Goal: Complete application form: Complete application form

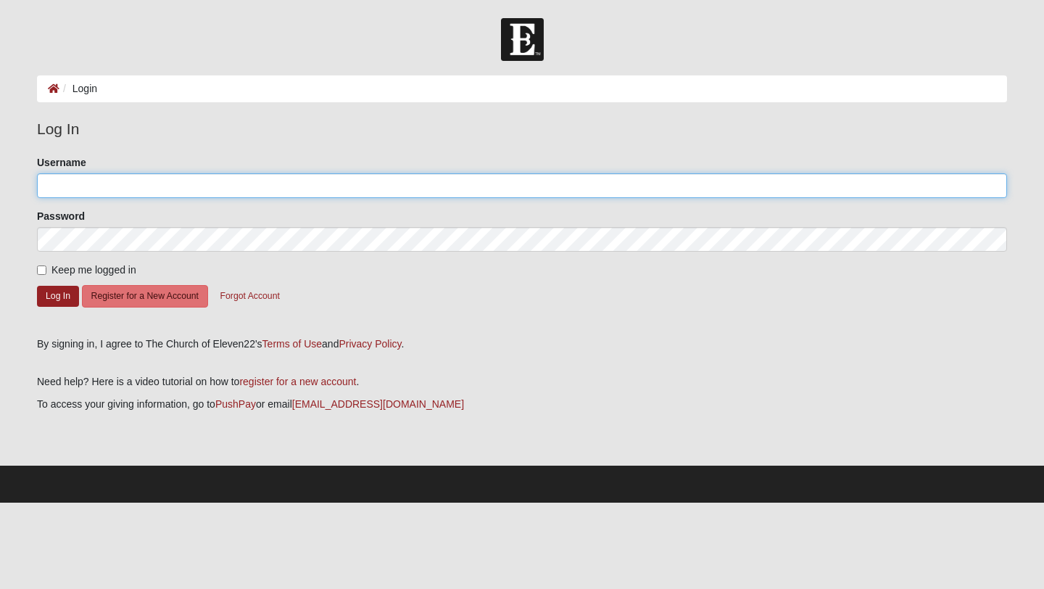
click at [102, 192] on input "Username" at bounding box center [522, 185] width 970 height 25
type input "y2ktaytay@gmail.com"
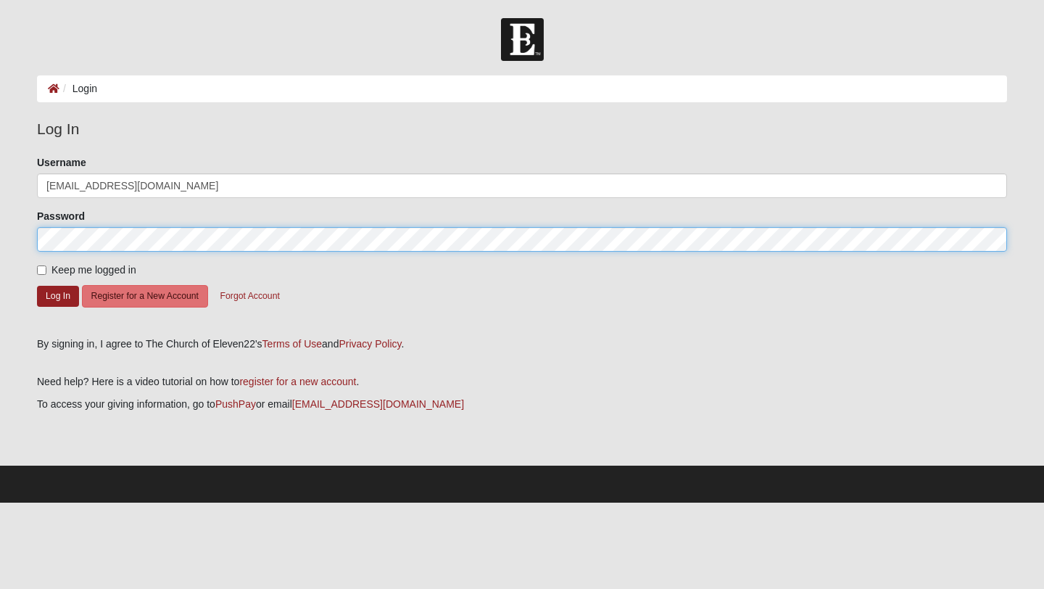
click at [37, 286] on button "Log In" at bounding box center [58, 296] width 42 height 21
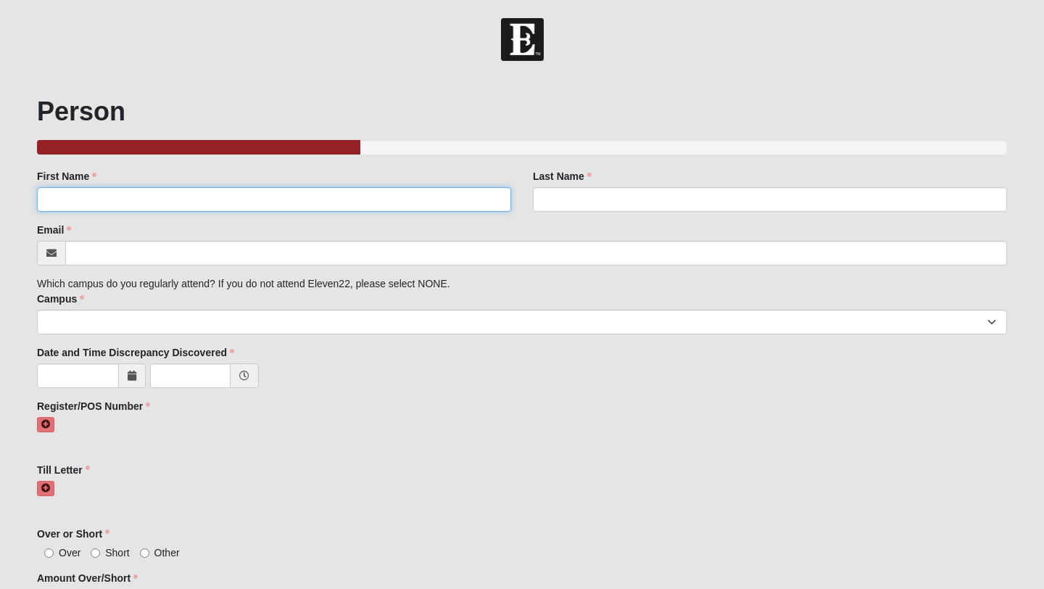
click at [149, 187] on input "First Name" at bounding box center [274, 199] width 474 height 25
type input "[PERSON_NAME]"
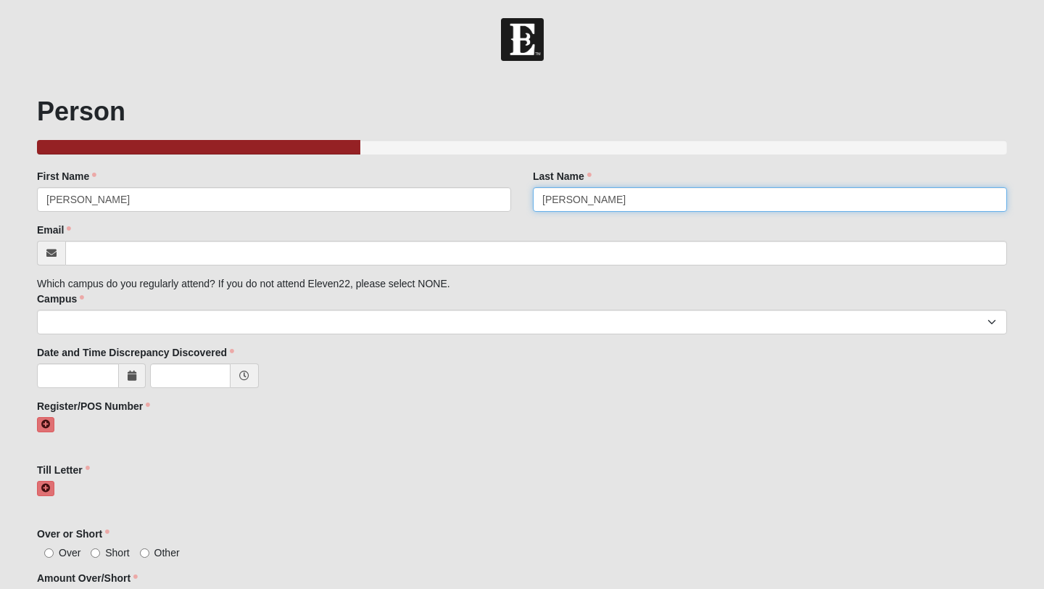
type input "[PERSON_NAME]"
click input "submit" at bounding box center [0, 0] width 0 height 0
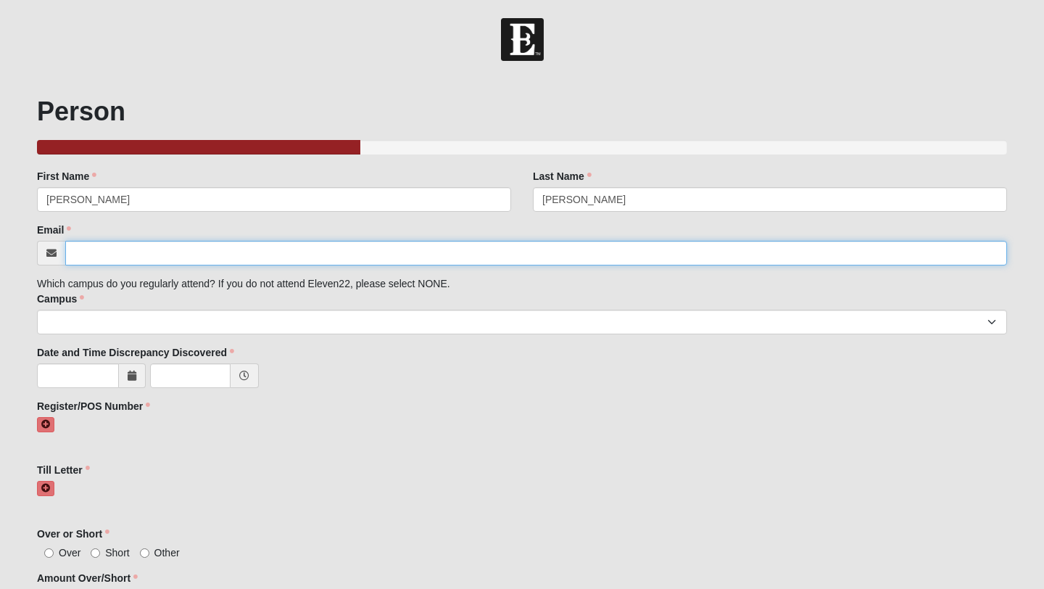
click at [116, 252] on input "Email" at bounding box center [536, 253] width 942 height 25
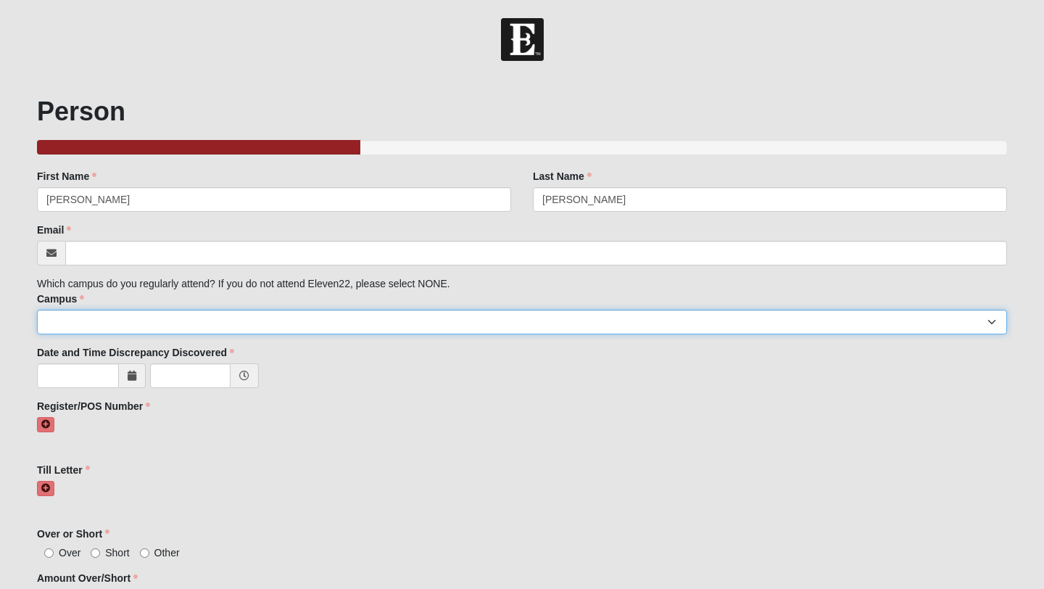
click at [170, 323] on select "Arlington Baymeadows Eleven22 Online [PERSON_NAME][GEOGRAPHIC_DATA] Jesup [GEOG…" at bounding box center [522, 322] width 970 height 25
select select "3"
click at [37, 310] on select "Arlington Baymeadows Eleven22 Online [PERSON_NAME][GEOGRAPHIC_DATA] Jesup [GEOG…" at bounding box center [522, 322] width 970 height 25
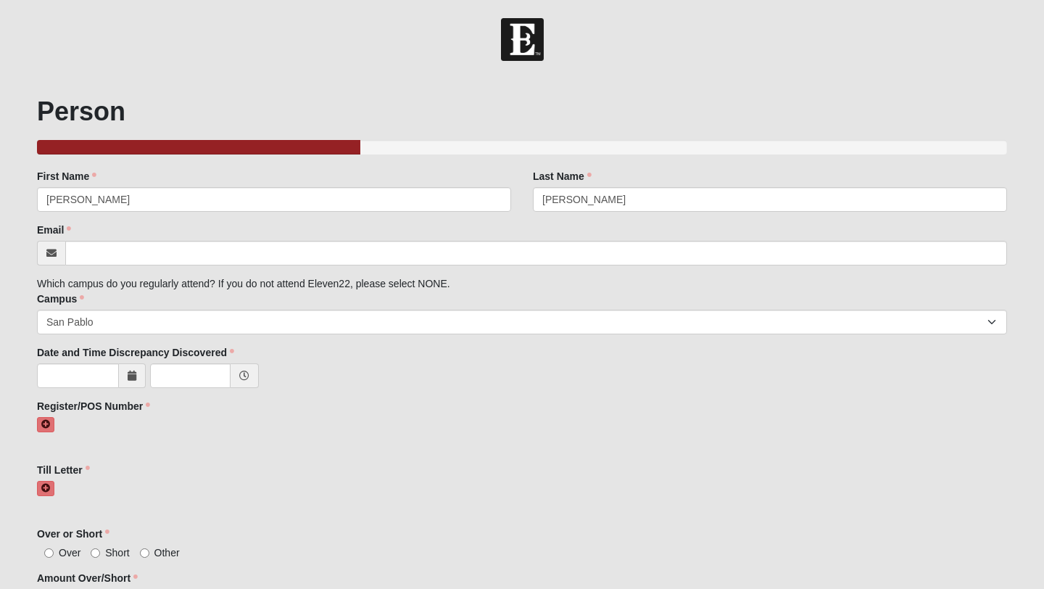
click at [131, 379] on icon at bounding box center [132, 376] width 9 height 10
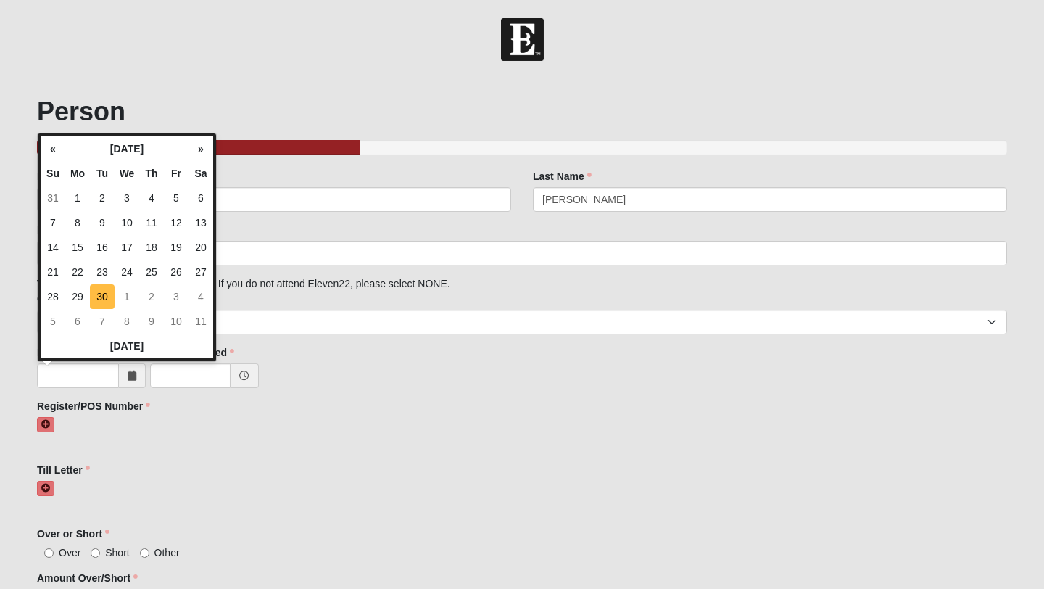
click at [94, 302] on td "30" at bounding box center [102, 296] width 25 height 25
type input "[DATE]"
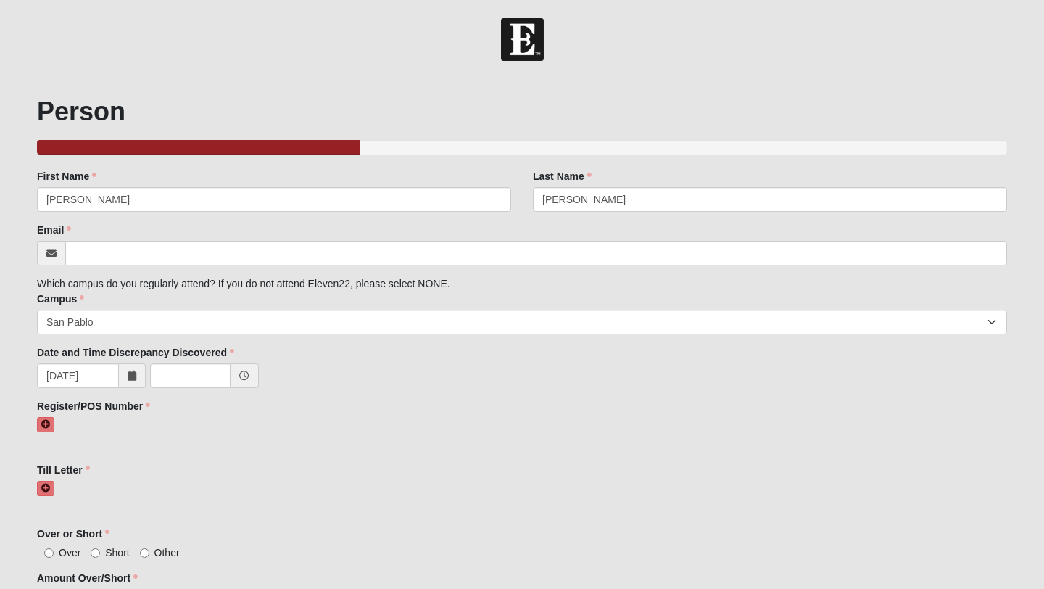
click at [249, 379] on span at bounding box center [245, 375] width 28 height 25
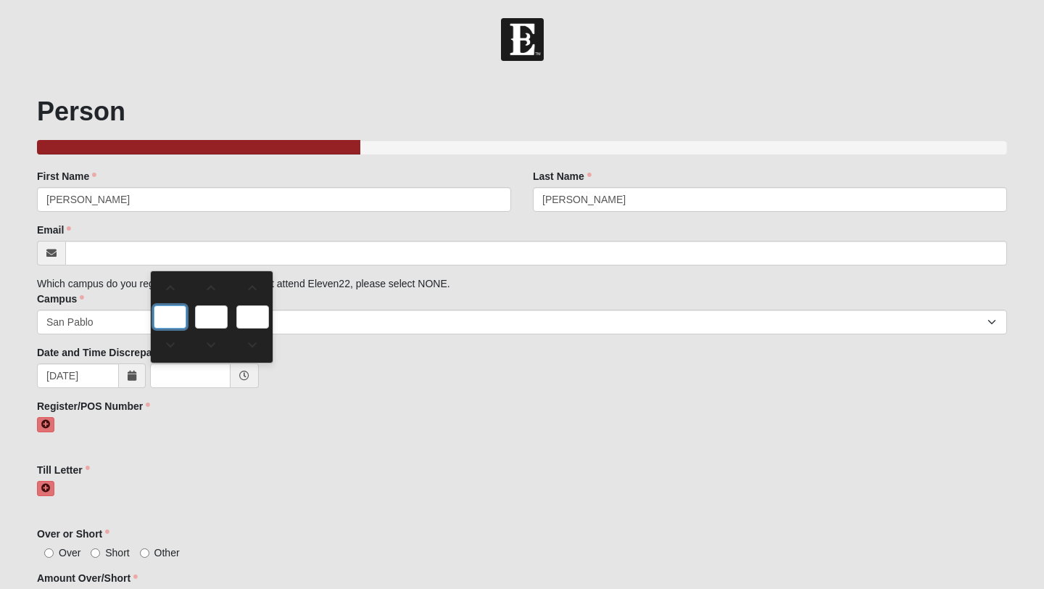
click at [174, 320] on input "text" at bounding box center [170, 316] width 33 height 23
type input "0:00 AM"
type input "0"
type input "00"
type input "AM"
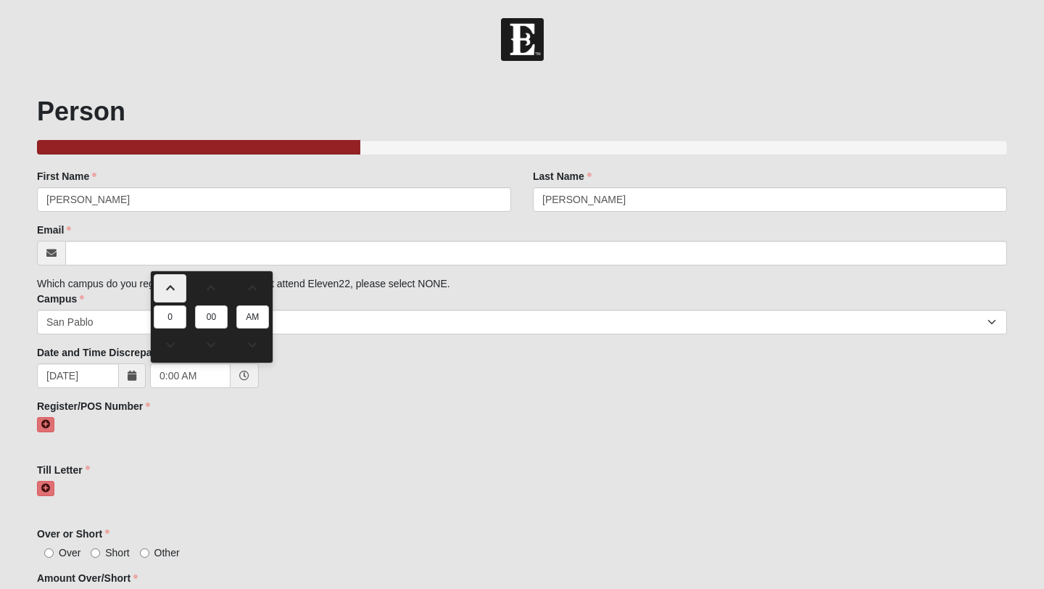
click at [170, 285] on span at bounding box center [169, 288] width 31 height 10
type input "1:00 AM"
type input "1"
click at [259, 354] on link at bounding box center [252, 345] width 33 height 28
type input "1:00 PM"
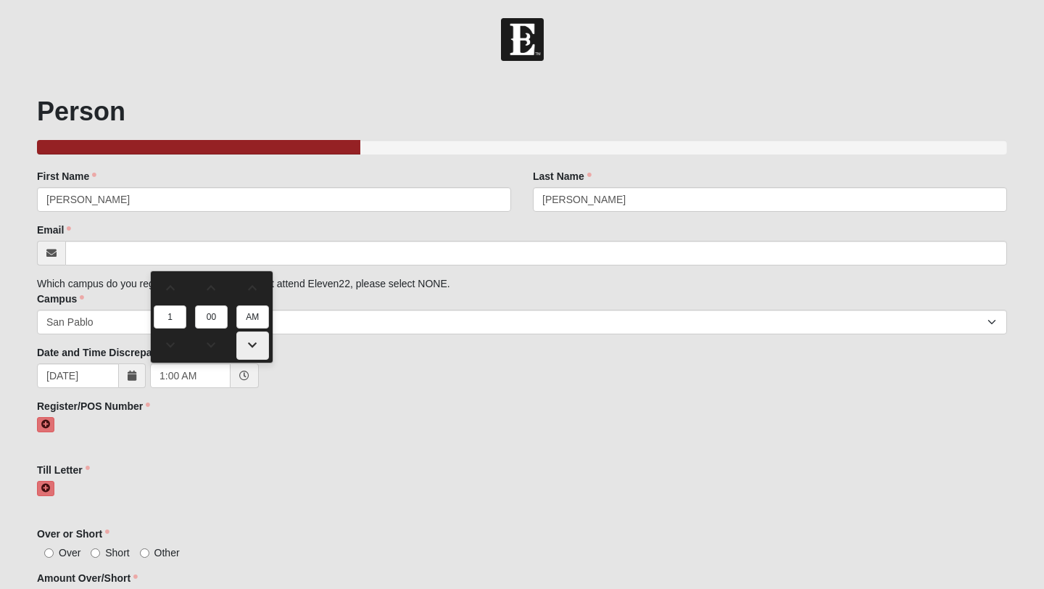
type input "PM"
click at [168, 290] on span at bounding box center [169, 288] width 31 height 10
type input "2:00 PM"
type input "2"
click at [176, 342] on span at bounding box center [169, 345] width 31 height 10
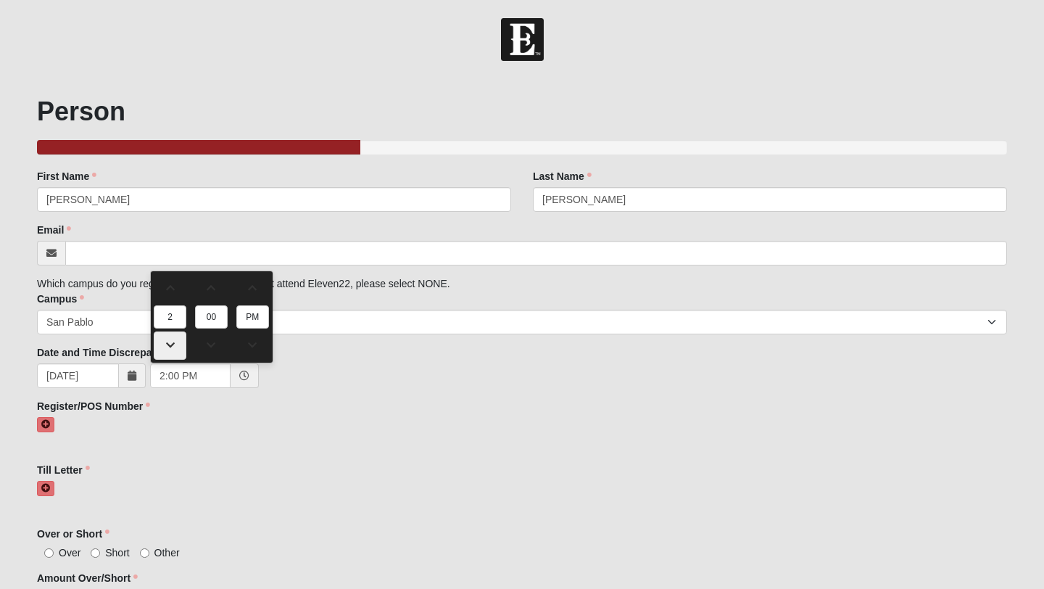
type input "1:00 PM"
type input "1"
click at [176, 342] on span at bounding box center [169, 345] width 31 height 10
type input "12:00 PM"
type input "12"
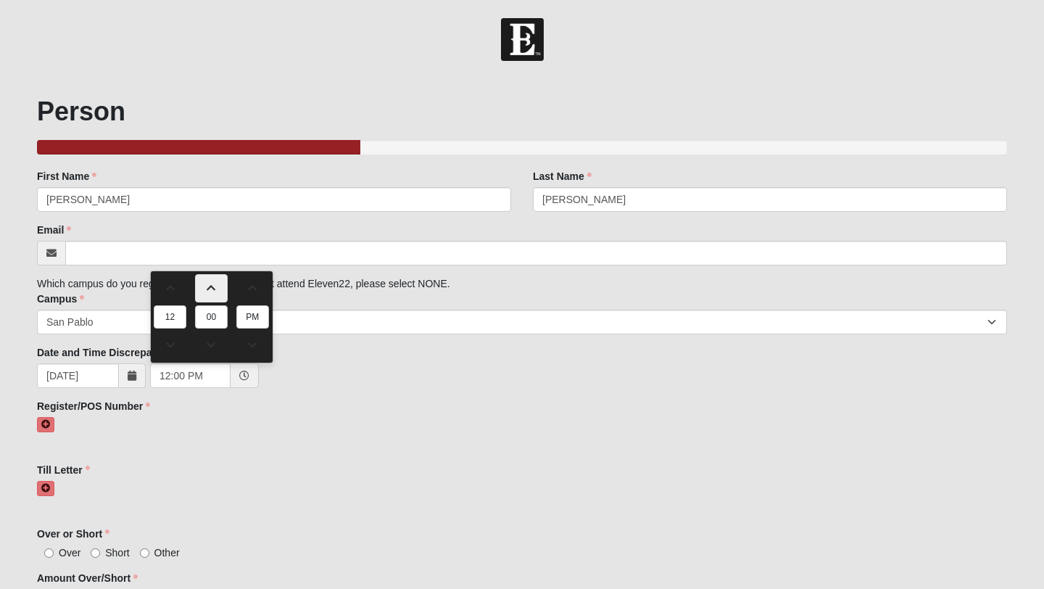
click at [196, 291] on span at bounding box center [211, 288] width 31 height 10
type input "12:15 PM"
type input "15"
click at [199, 291] on span at bounding box center [211, 288] width 31 height 10
type input "12:30 PM"
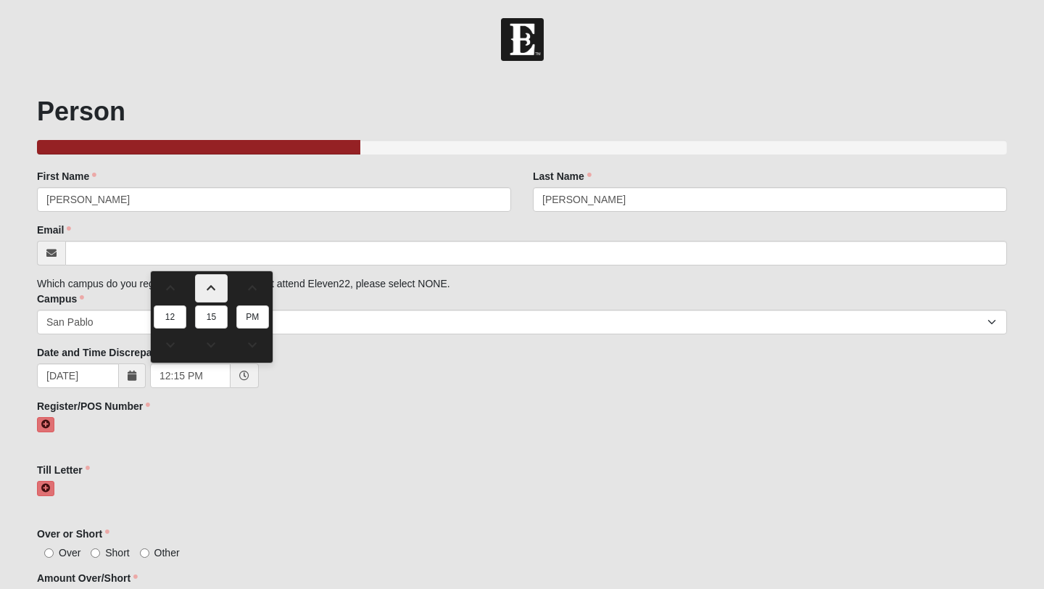
type input "30"
click at [210, 333] on link at bounding box center [211, 345] width 33 height 28
type input "12:15 PM"
type input "15"
click at [316, 350] on div "Date and Time Discrepancy Discovered [DATE] 12:15 PM Date and Time Discrepancy …" at bounding box center [522, 368] width 970 height 46
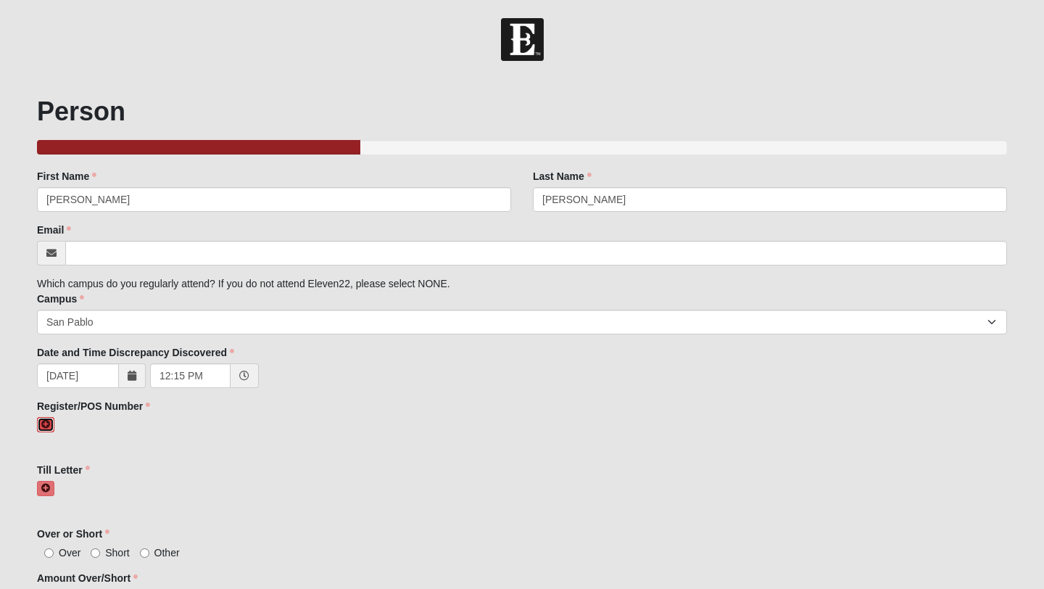
click at [44, 425] on icon at bounding box center [45, 424] width 9 height 9
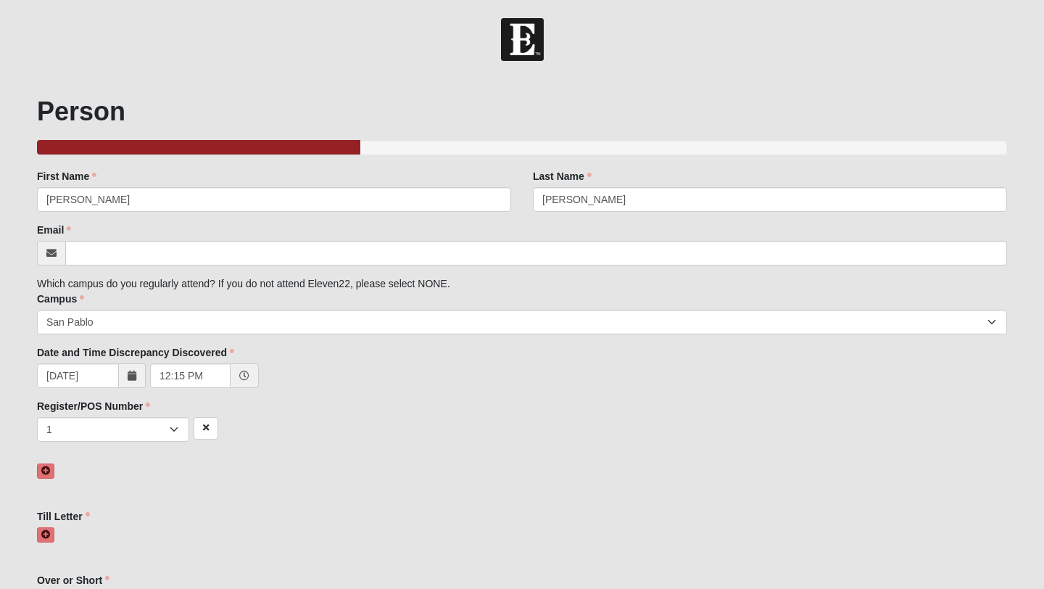
click at [46, 543] on div at bounding box center [522, 544] width 970 height 35
click at [46, 537] on icon at bounding box center [45, 534] width 9 height 9
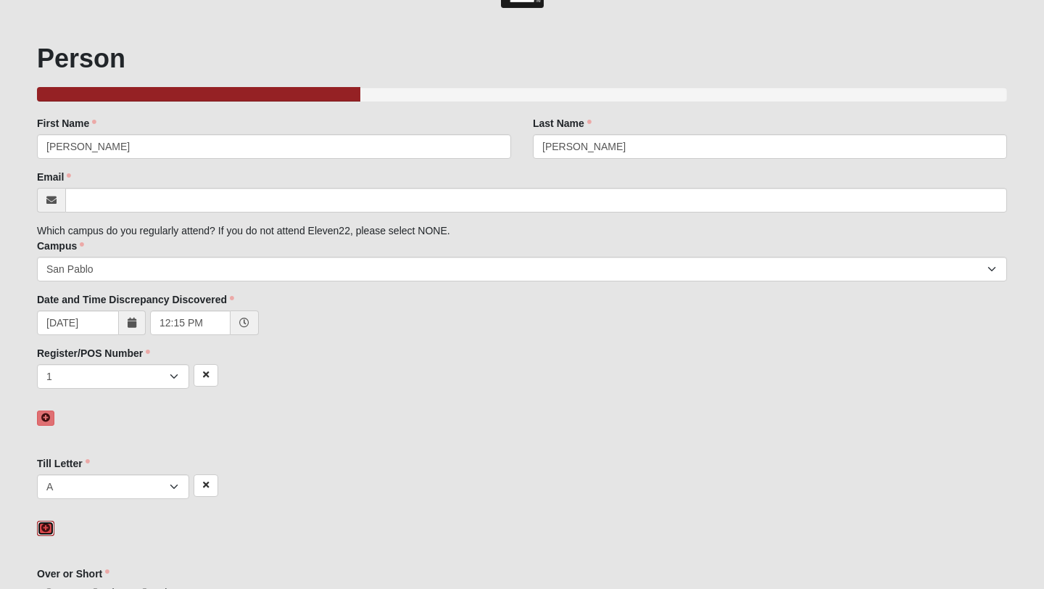
scroll to position [55, 0]
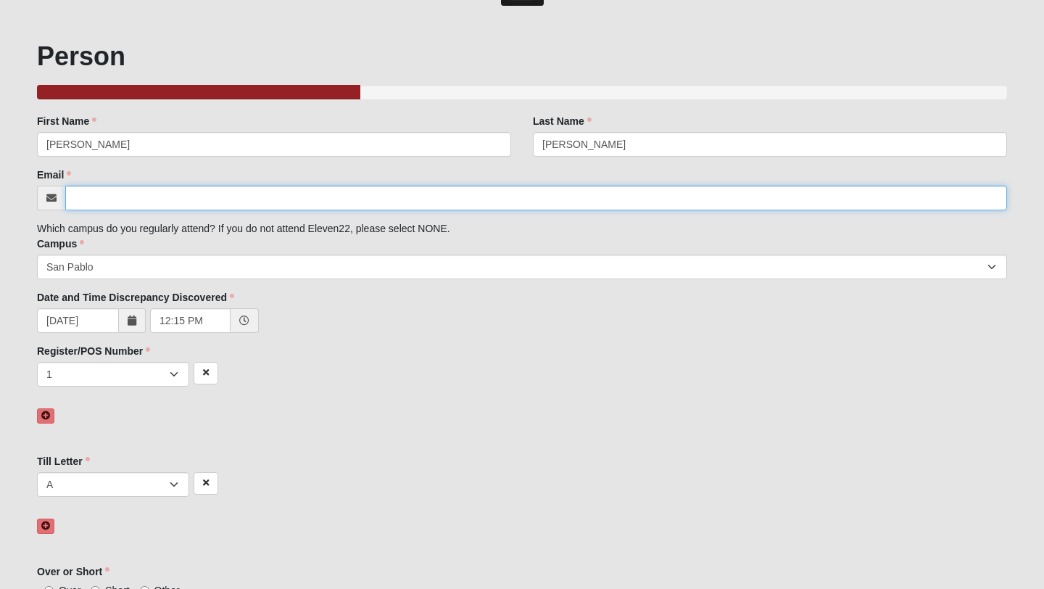
click at [299, 202] on input "Email" at bounding box center [536, 198] width 942 height 25
click at [115, 203] on input "[EMAIL_ADDRESS][DOMAIN_NAME]" at bounding box center [536, 198] width 942 height 25
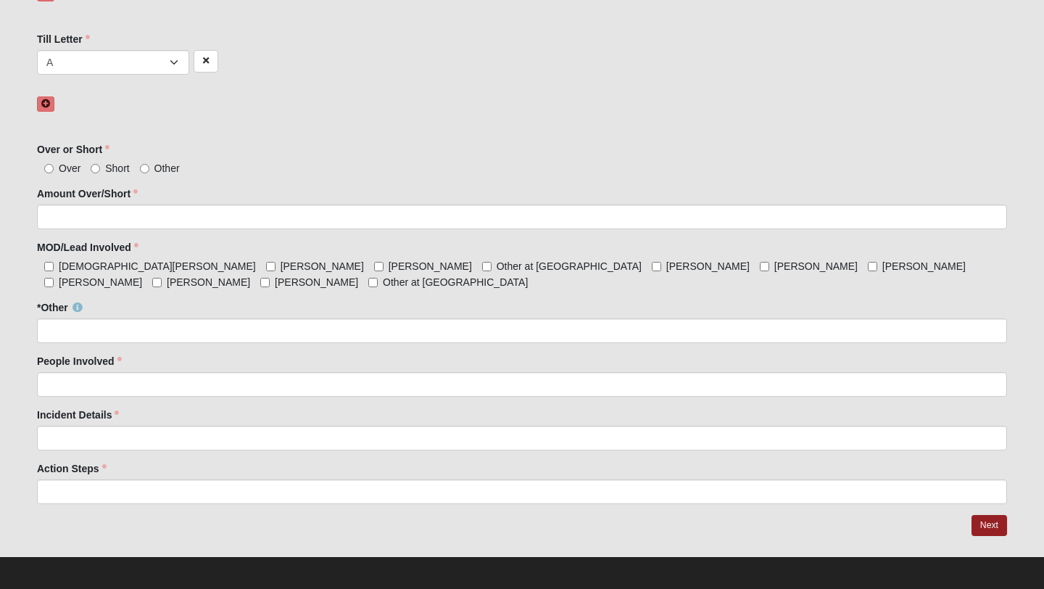
scroll to position [482, 0]
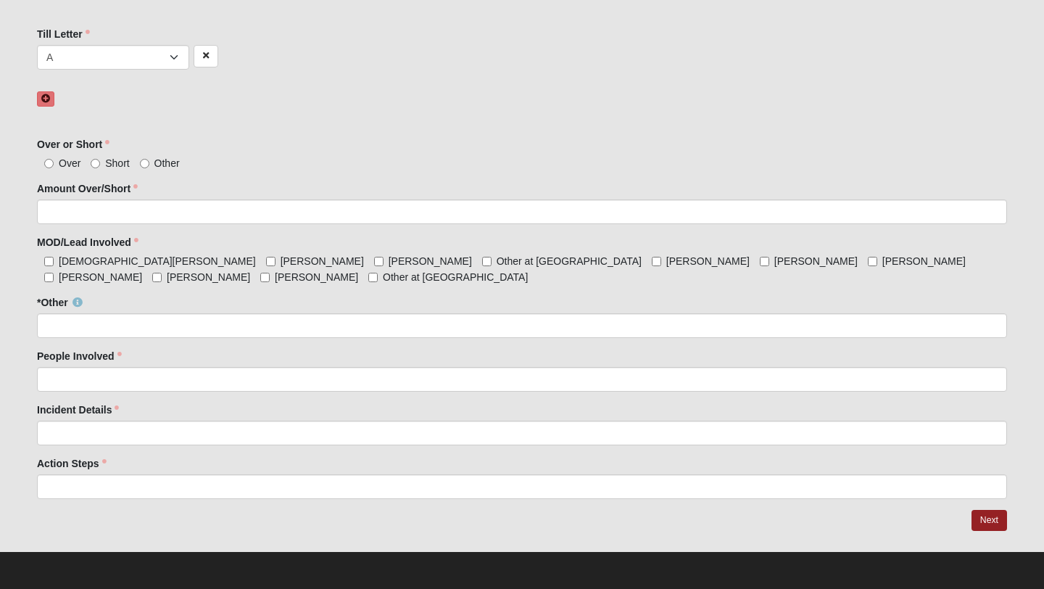
type input "[EMAIL_ADDRESS][DOMAIN_NAME]"
click at [98, 165] on input "Short" at bounding box center [95, 163] width 9 height 9
radio input "true"
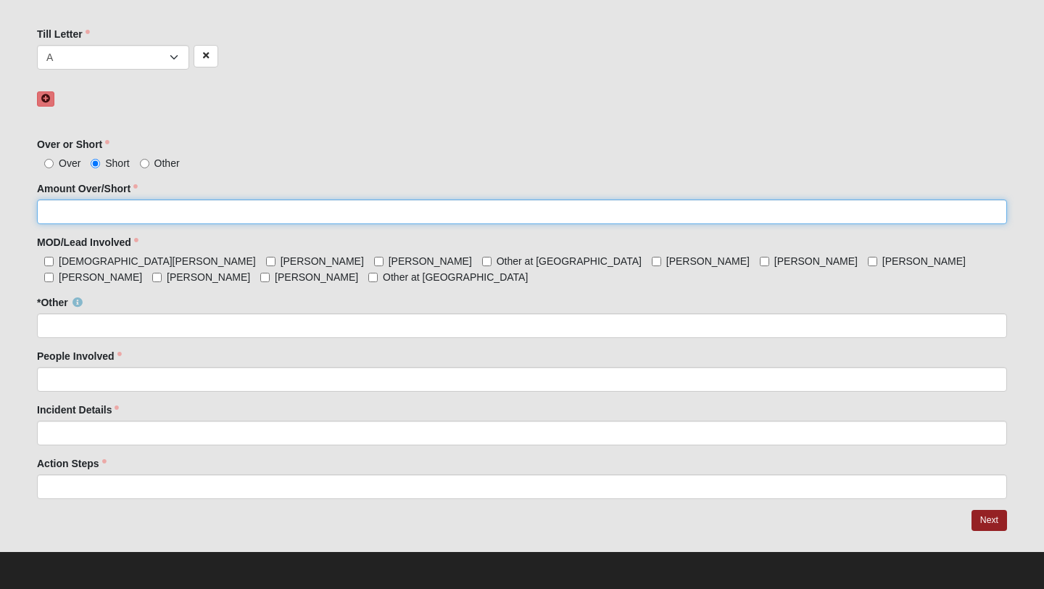
click at [109, 206] on input "Amount Over/Short" at bounding box center [522, 211] width 970 height 25
type input "10.00"
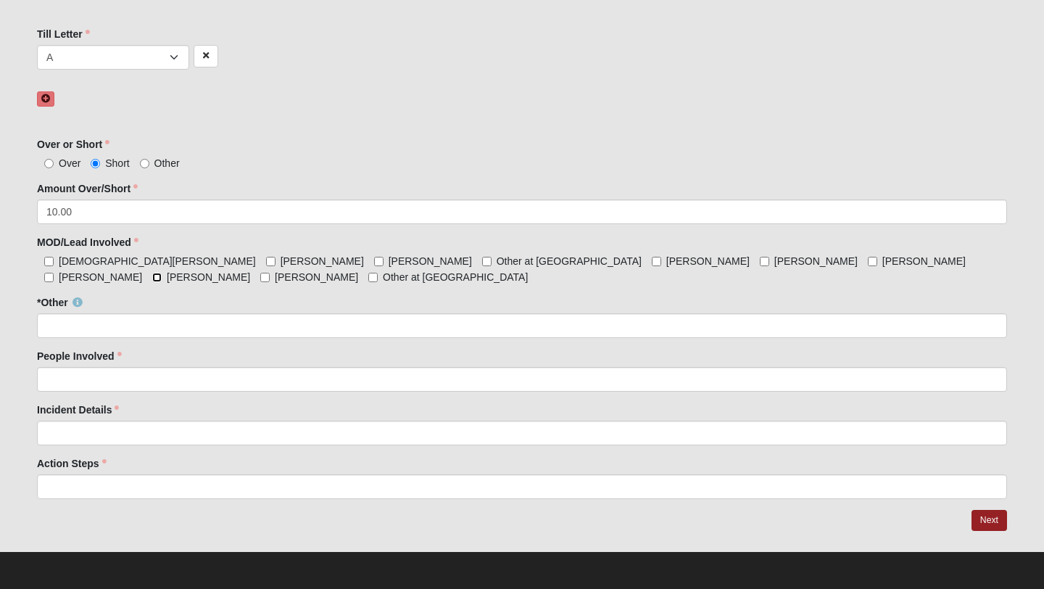
click at [162, 273] on input "[PERSON_NAME]" at bounding box center [156, 277] width 9 height 9
checkbox input "true"
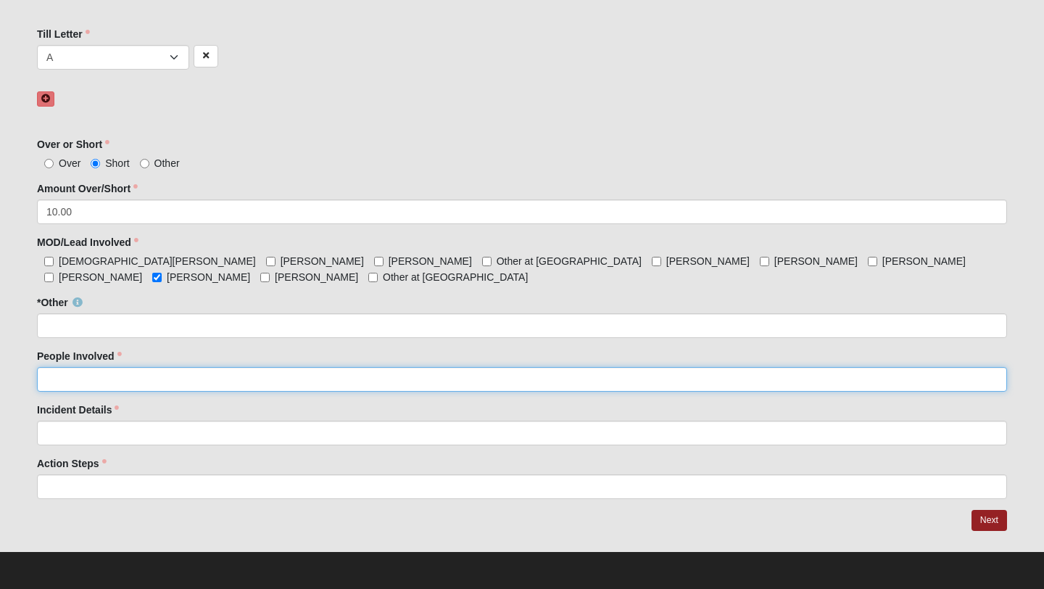
click at [112, 376] on input "People Involved" at bounding box center [522, 379] width 970 height 25
type input "[PERSON_NAME]"
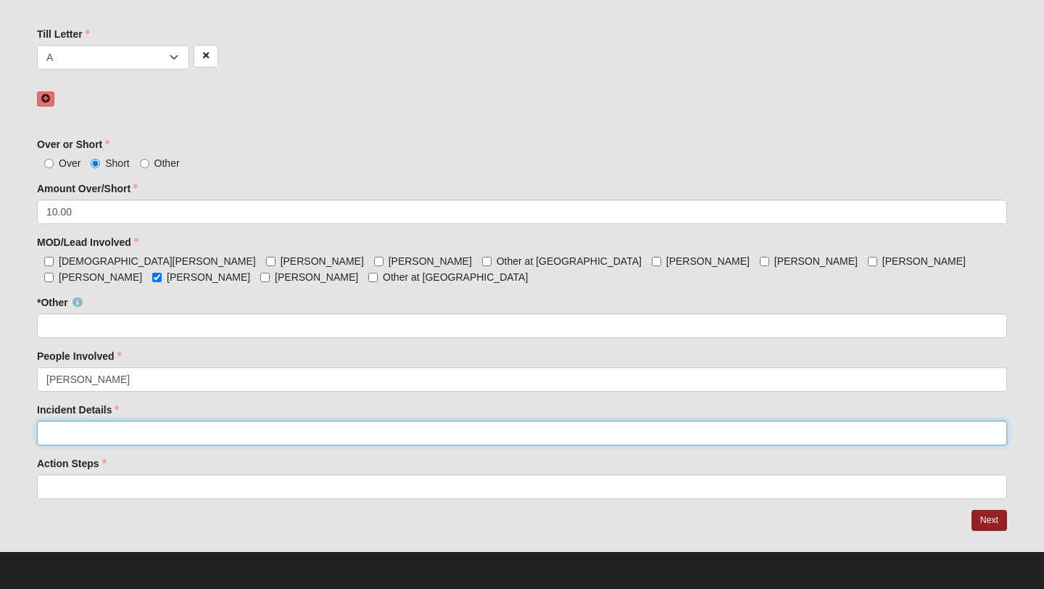
click at [79, 437] on input "Incident Details" at bounding box center [522, 433] width 970 height 25
type input "[PERSON_NAME] counted his till and noticed it was 10.00 short. He mentioned a 1…"
click input "submit" at bounding box center [0, 0] width 0 height 0
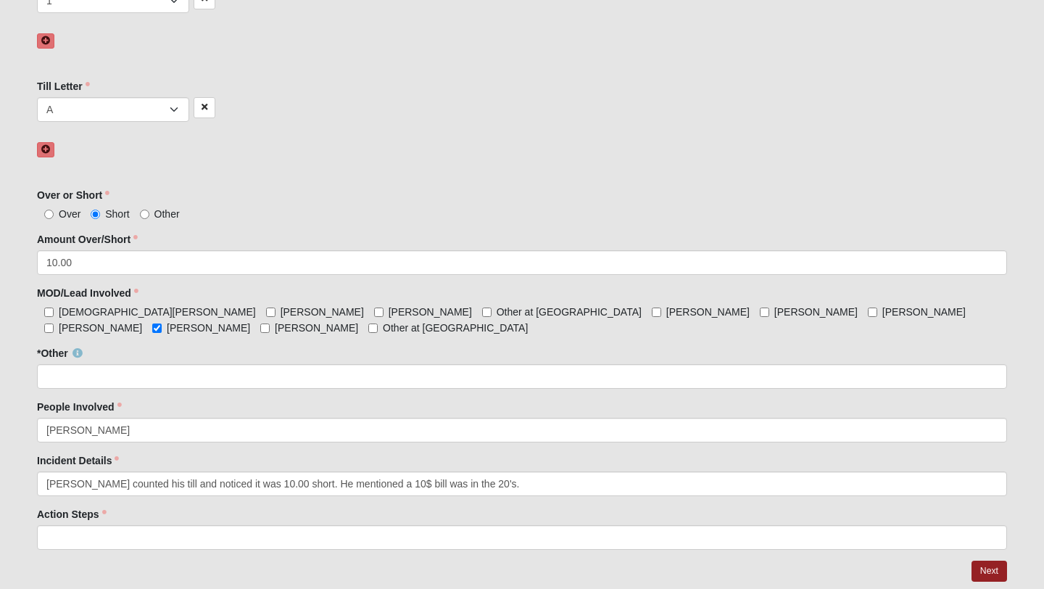
scroll to position [479, 0]
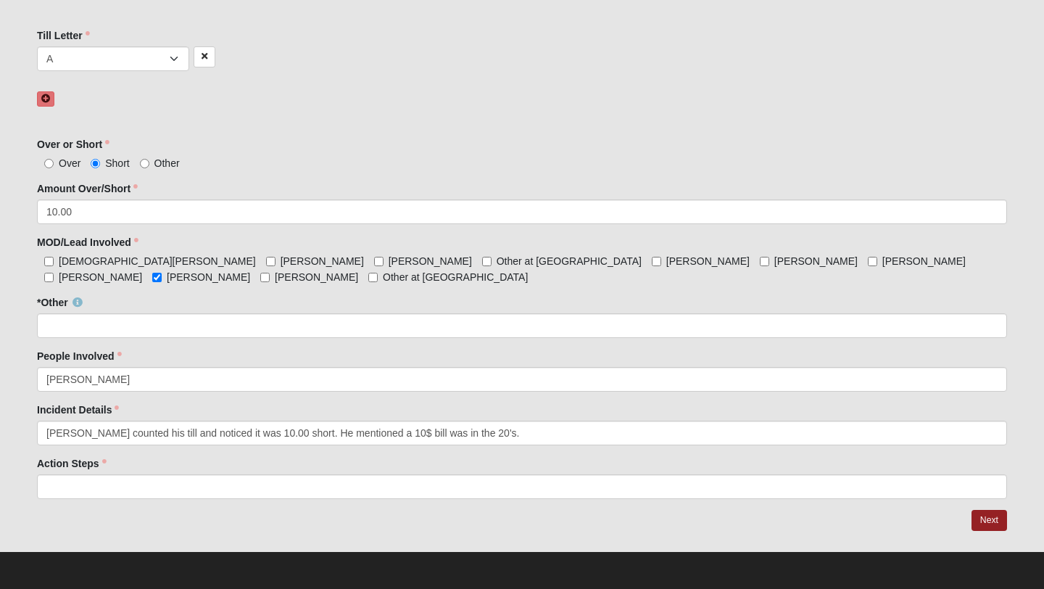
click at [251, 472] on div "Action Steps Action Steps is required." at bounding box center [522, 477] width 970 height 43
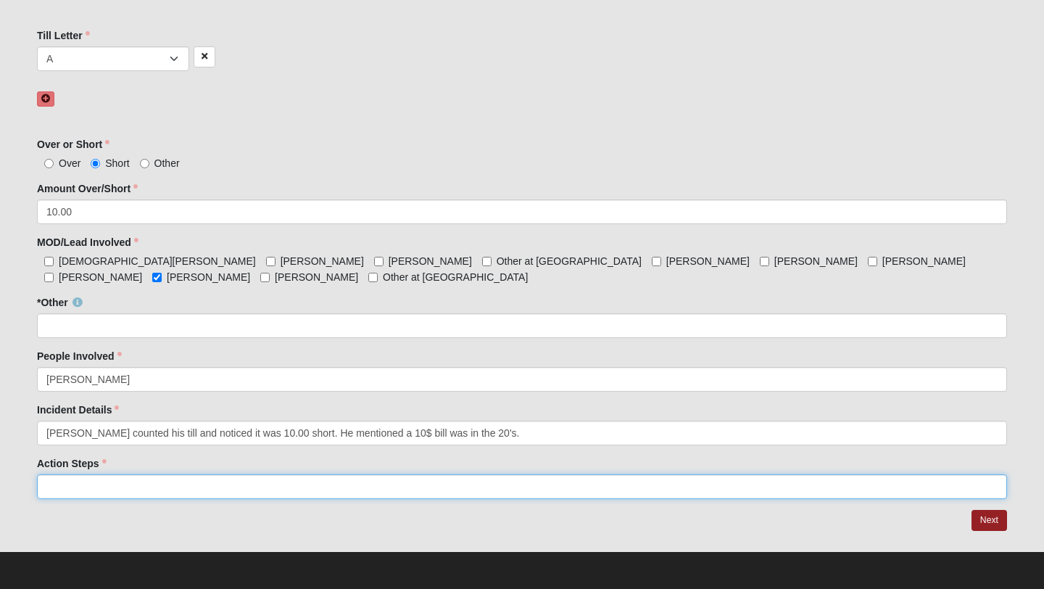
click at [250, 491] on input "Action Steps" at bounding box center [522, 486] width 970 height 25
click at [398, 484] on input "I ([PERSON_NAME]) double counted to ensure amount of -10.00 was correct. And ha…" at bounding box center [522, 486] width 970 height 25
click at [615, 490] on input "I ([PERSON_NAME]) double counted to ensure amount of -10.00 was correct. And I …" at bounding box center [522, 486] width 970 height 25
type input "I ([PERSON_NAME]) double counted to ensure amount of -10.00 was correct. And I …"
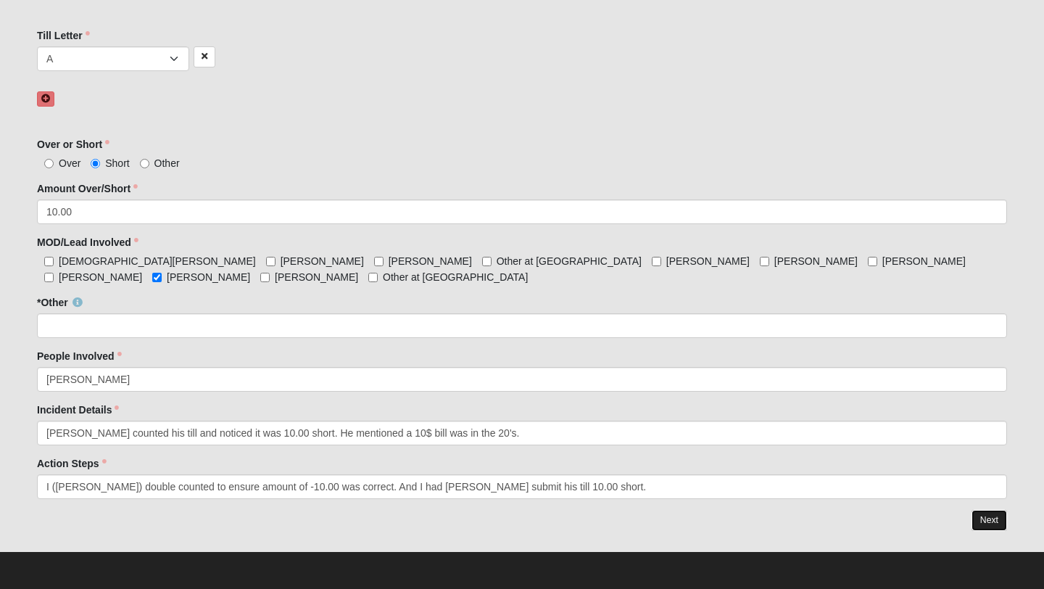
click at [988, 518] on link "Next" at bounding box center [990, 520] width 36 height 21
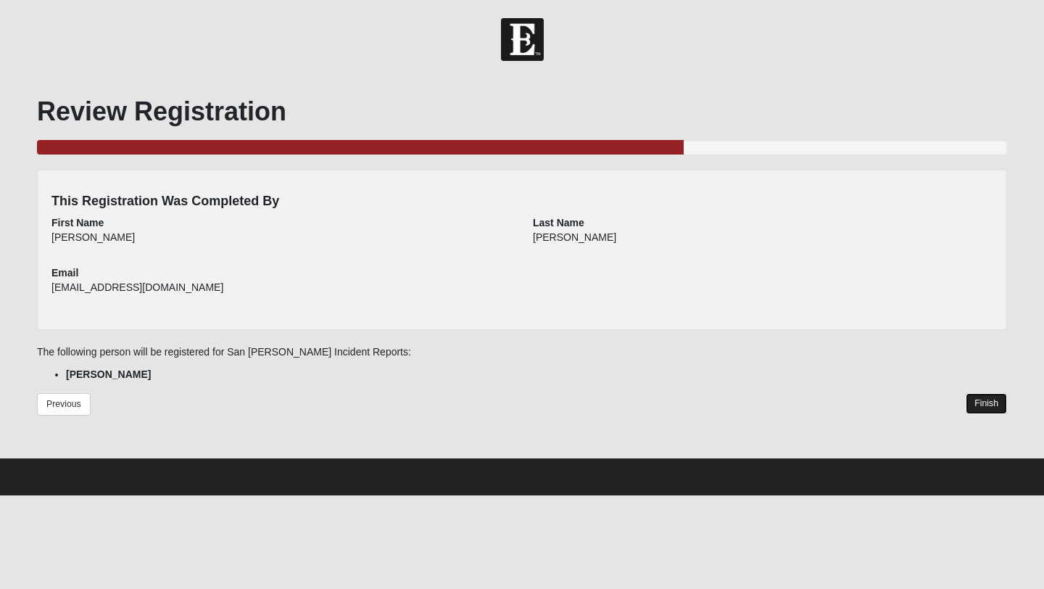
click at [1006, 402] on link "Finish" at bounding box center [986, 403] width 41 height 21
